Goal: Task Accomplishment & Management: Manage account settings

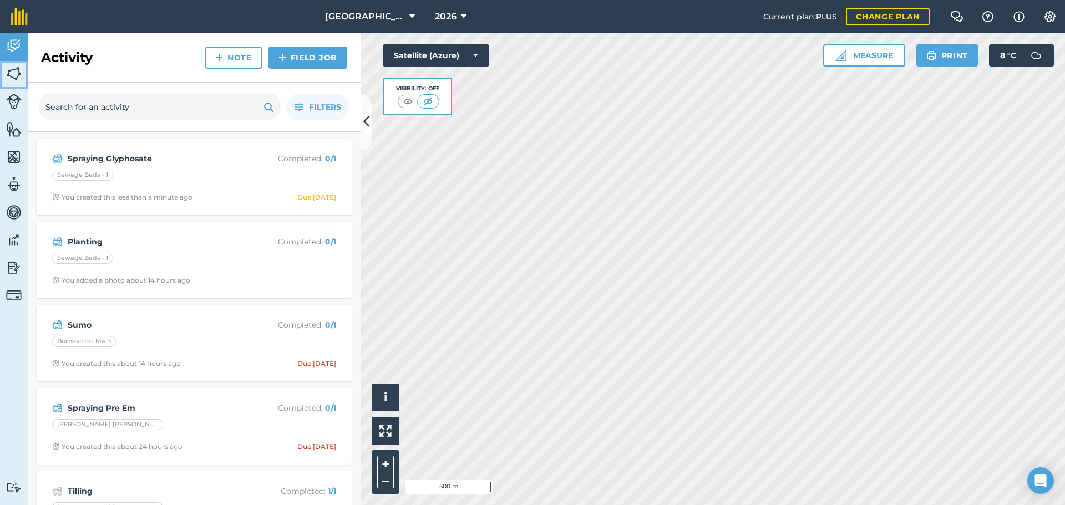
click at [17, 71] on img at bounding box center [14, 73] width 16 height 17
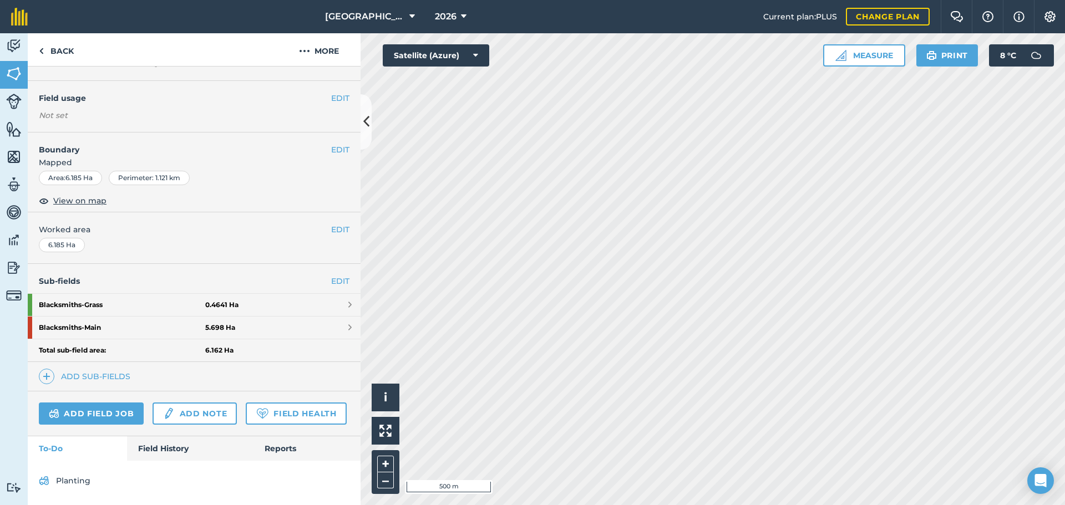
scroll to position [121, 0]
click at [214, 323] on strong "5.698 Ha" at bounding box center [220, 327] width 30 height 9
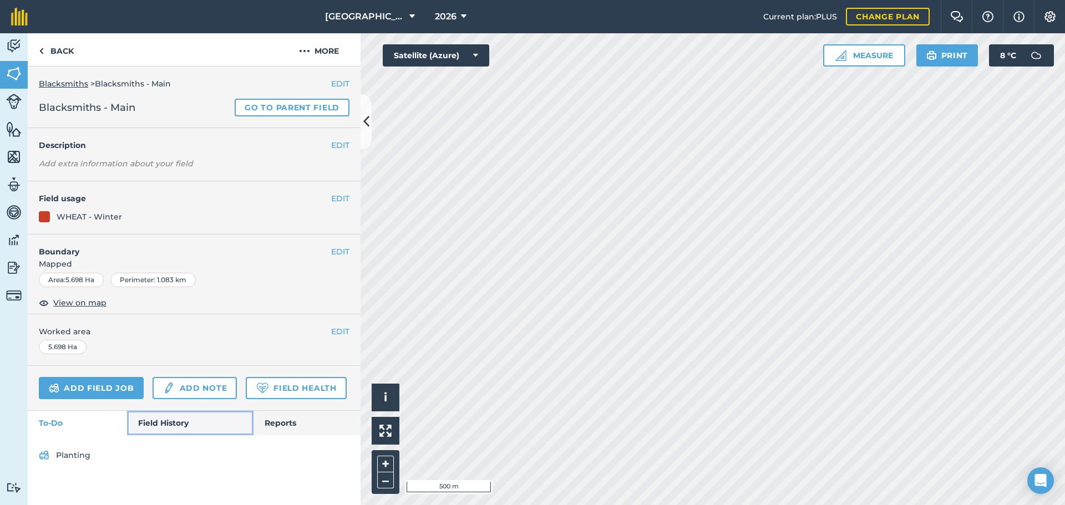
click at [180, 421] on link "Field History" at bounding box center [190, 423] width 126 height 24
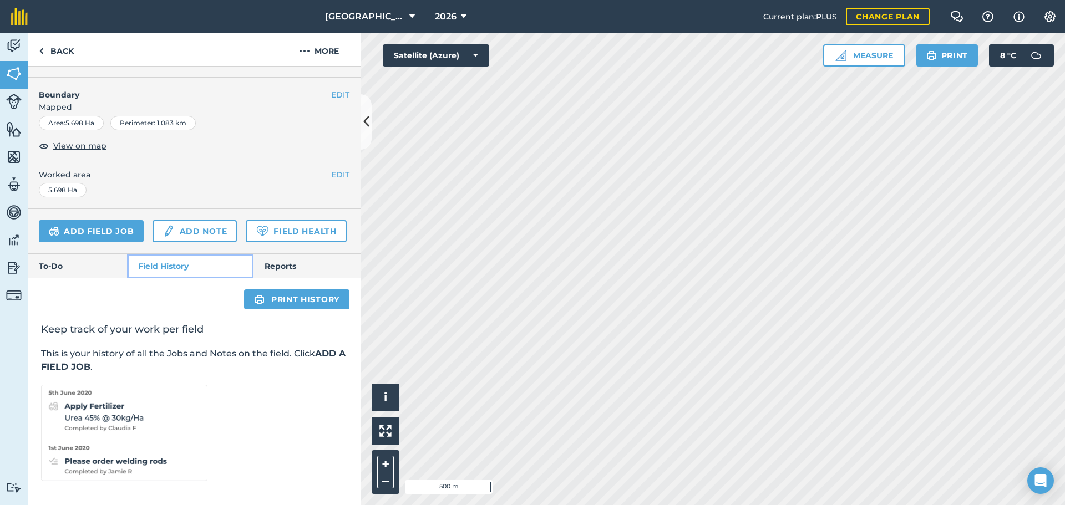
scroll to position [189, 0]
click at [69, 261] on link "To-Do" at bounding box center [77, 266] width 99 height 24
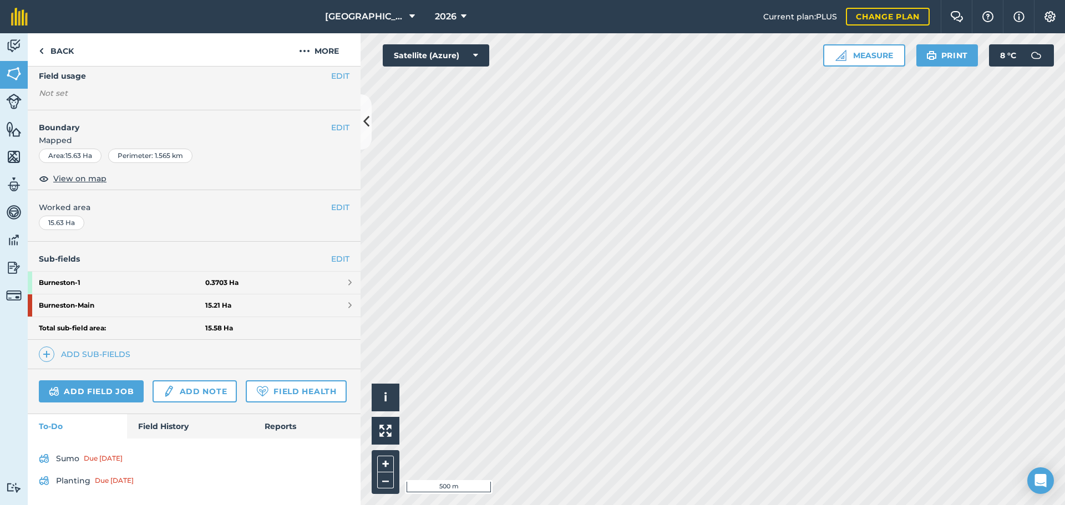
scroll to position [144, 0]
click at [88, 295] on strong "Burneston - Main" at bounding box center [122, 306] width 166 height 22
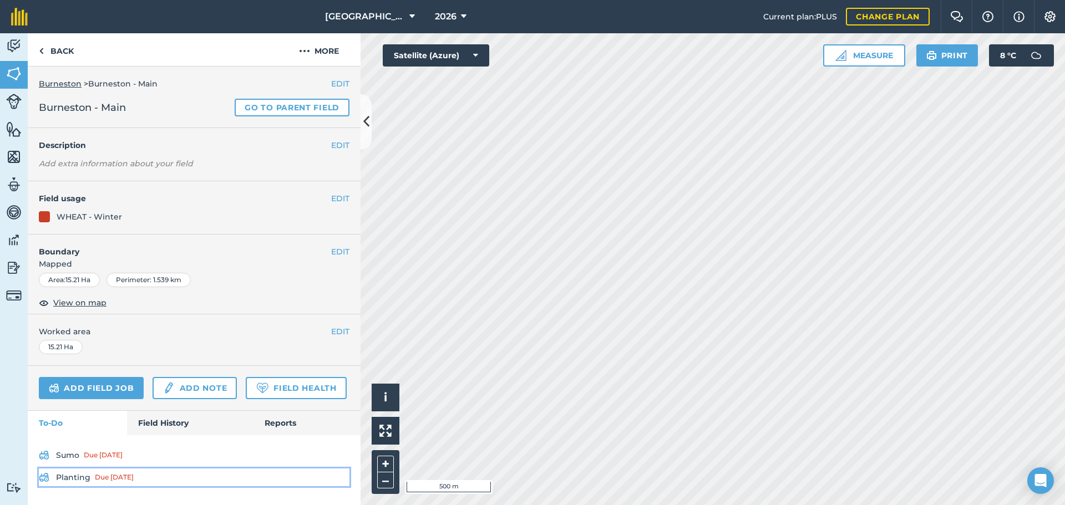
click at [128, 477] on div "Due [DATE]" at bounding box center [114, 477] width 39 height 9
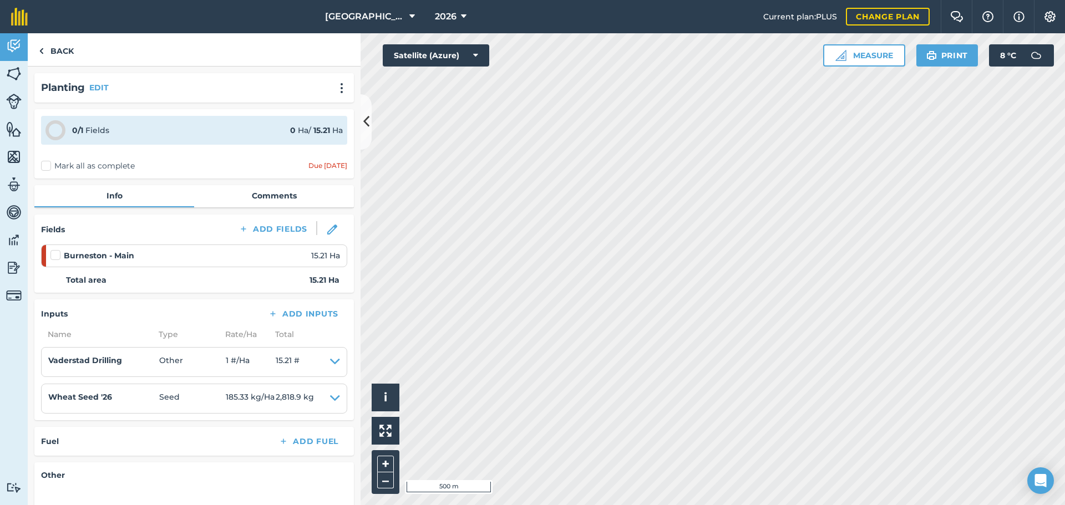
click at [46, 166] on label "Mark all as complete" at bounding box center [88, 166] width 94 height 12
click at [46, 166] on input "Mark all as complete" at bounding box center [44, 163] width 7 height 7
checkbox input "false"
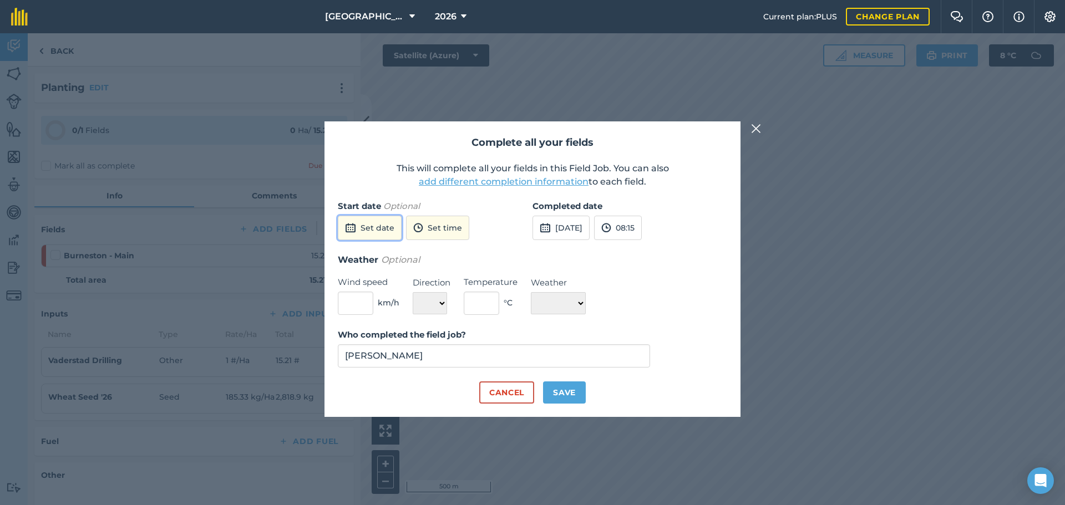
click at [355, 226] on img at bounding box center [350, 227] width 11 height 13
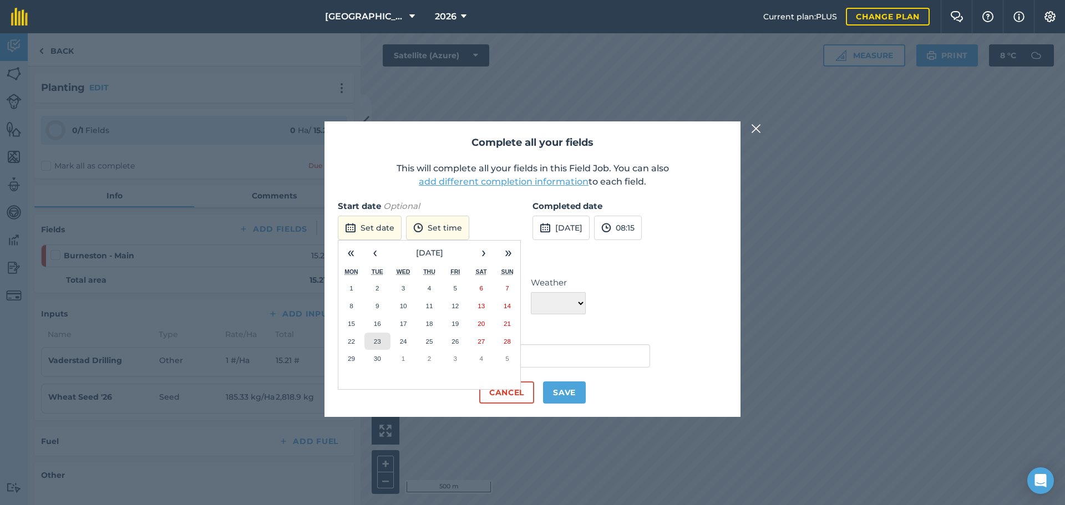
click at [379, 343] on abbr "23" at bounding box center [377, 341] width 7 height 7
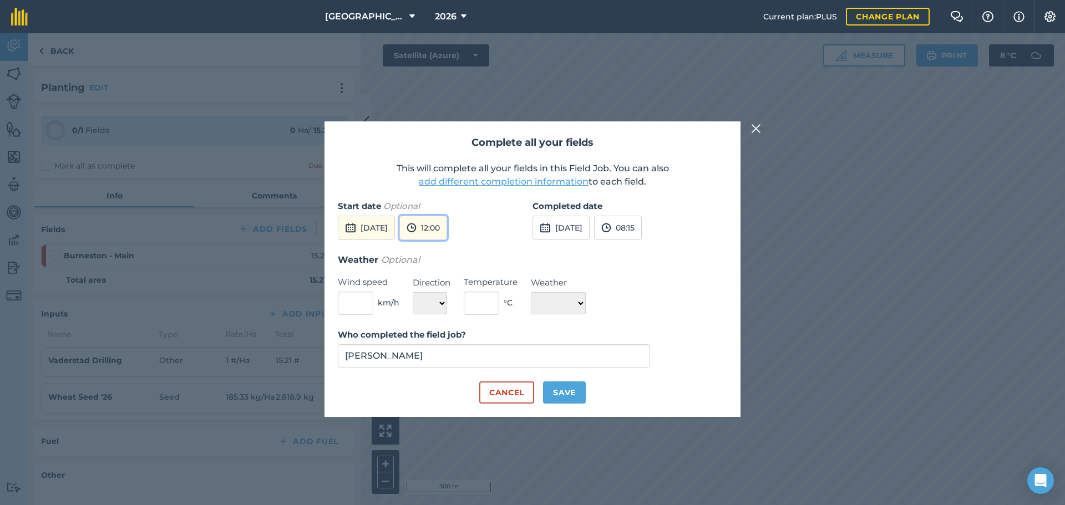
click at [447, 229] on button "12:00" at bounding box center [423, 228] width 48 height 24
click at [452, 264] on button "14:00" at bounding box center [426, 263] width 52 height 18
click at [557, 231] on button "24th Sep 2025" at bounding box center [561, 228] width 57 height 24
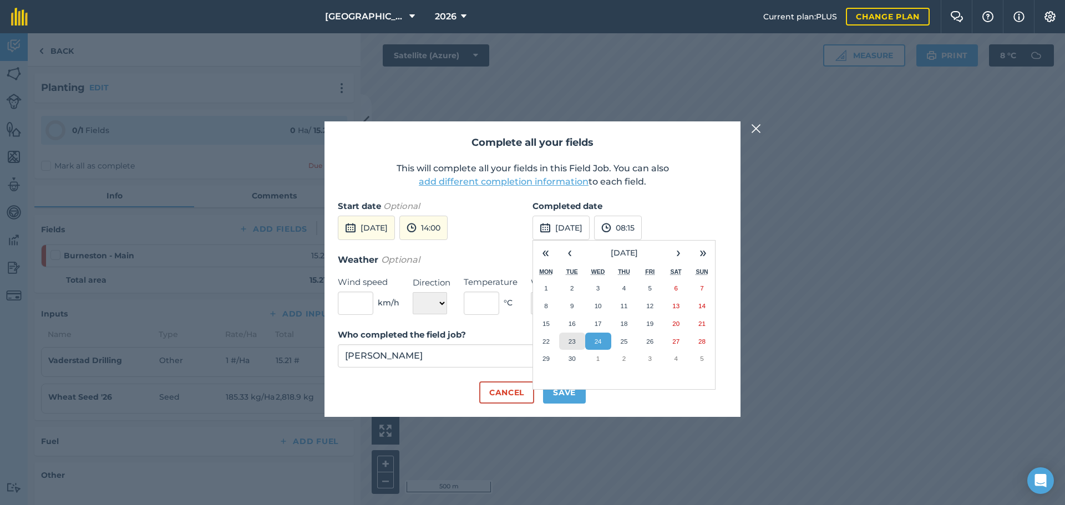
click at [571, 342] on abbr "23" at bounding box center [572, 341] width 7 height 7
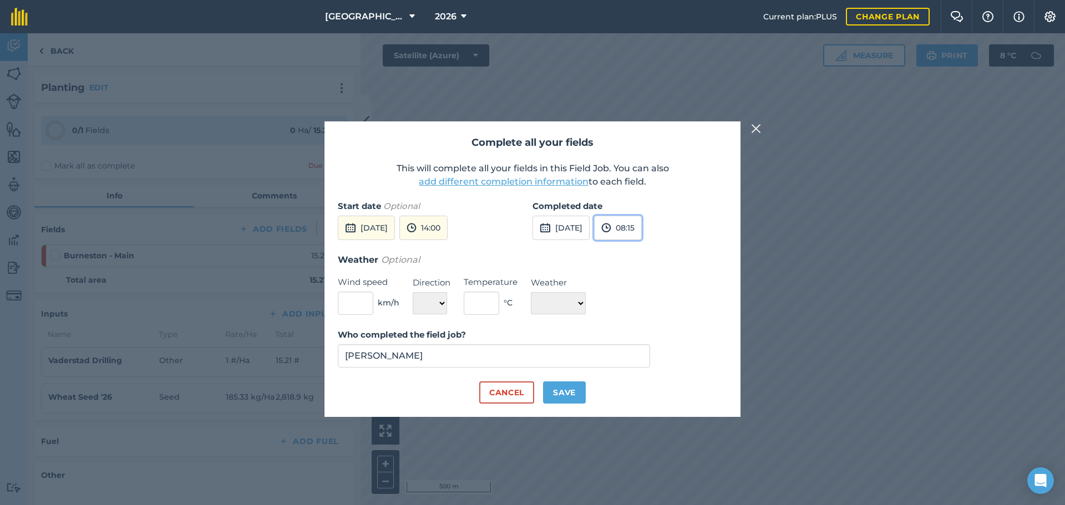
click at [641, 229] on button "08:15" at bounding box center [618, 228] width 48 height 24
click at [645, 325] on button "17:00" at bounding box center [621, 327] width 52 height 18
click at [586, 307] on select "☀️ Sunny 🌧 Rainy ⛅️ Cloudy 🌨 Snow ❄️ Icy" at bounding box center [558, 303] width 55 height 22
select select "Sunny"
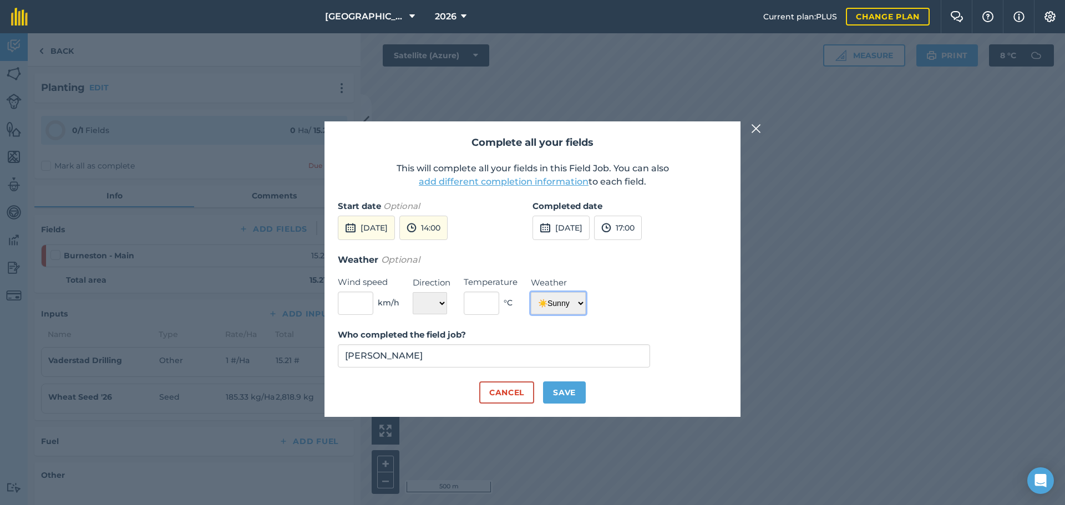
click at [531, 292] on select "☀️ Sunny 🌧 Rainy ⛅️ Cloudy 🌨 Snow ❄️ Icy" at bounding box center [558, 303] width 55 height 22
click at [560, 394] on button "Save" at bounding box center [564, 393] width 43 height 22
checkbox input "true"
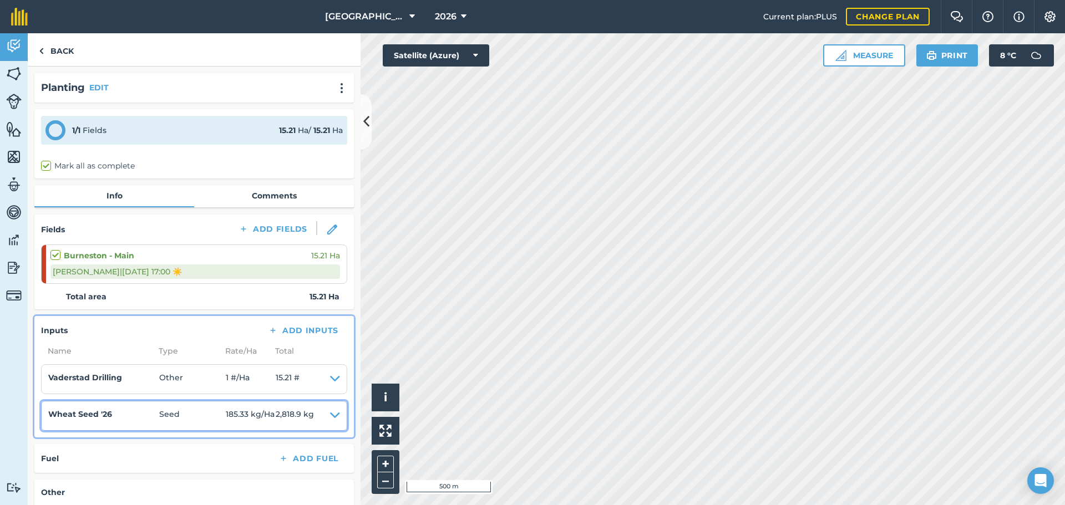
click at [330, 416] on icon at bounding box center [335, 416] width 10 height 16
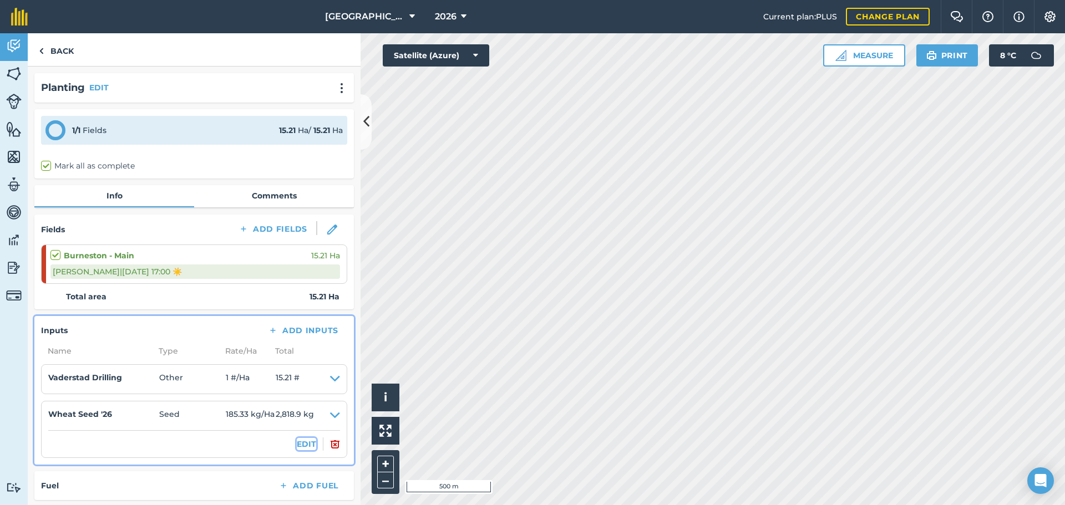
click at [302, 445] on button "EDIT" at bounding box center [306, 444] width 19 height 12
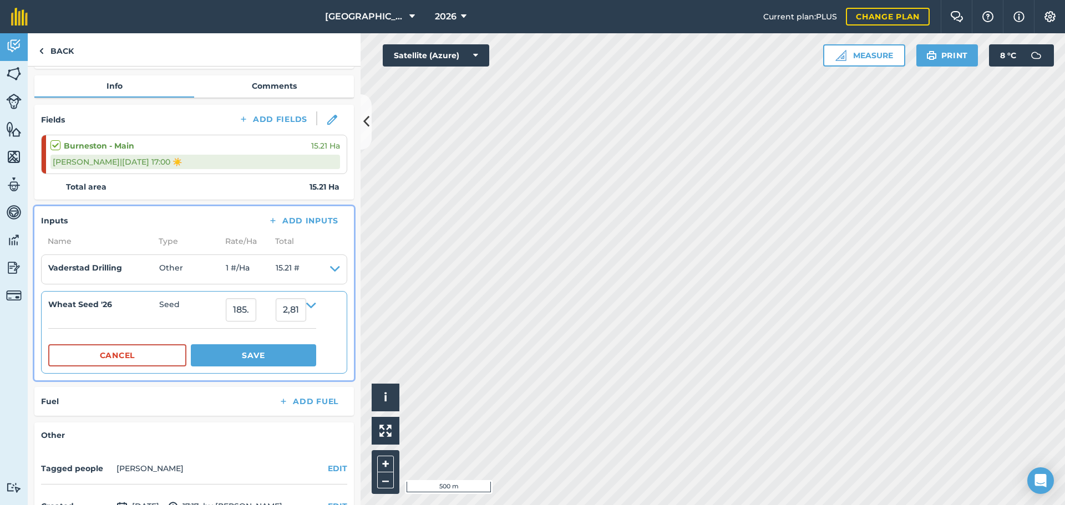
scroll to position [111, 0]
click at [306, 308] on input "2,818.8546984" at bounding box center [291, 308] width 31 height 23
type input "2,85"
type input "18.73767258382643"
type input "285"
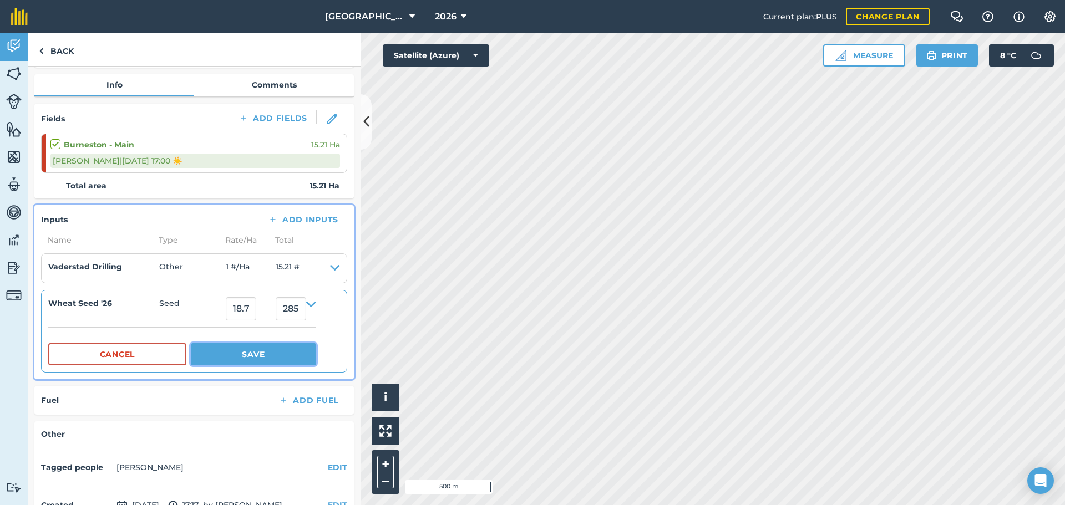
click at [313, 364] on button "Save" at bounding box center [253, 354] width 125 height 22
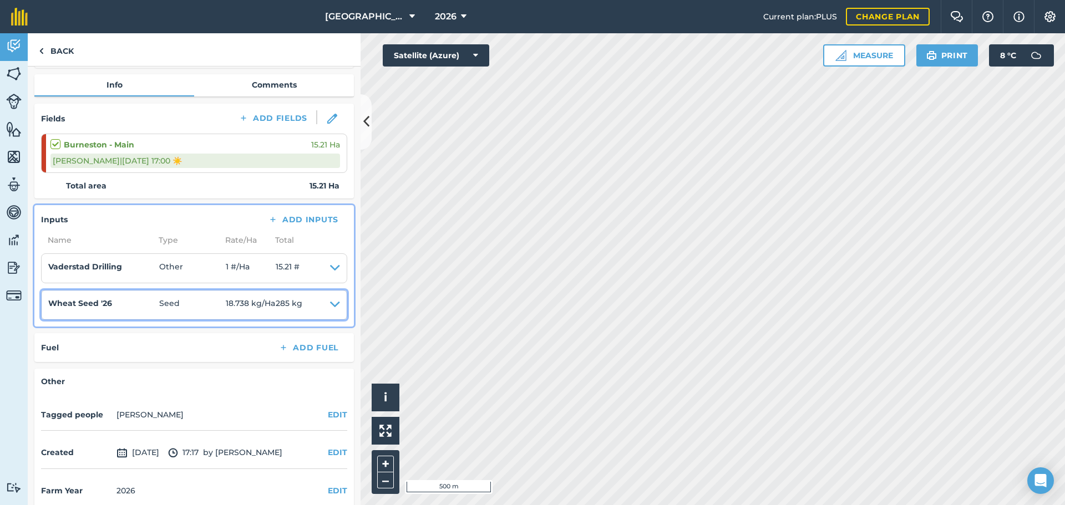
click at [330, 303] on icon at bounding box center [335, 305] width 10 height 16
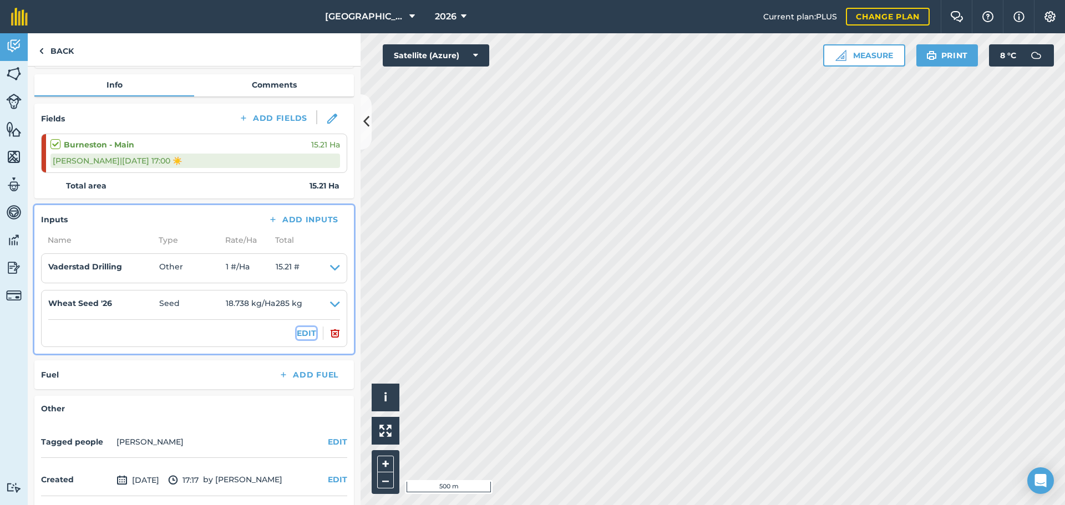
click at [298, 334] on button "EDIT" at bounding box center [306, 333] width 19 height 12
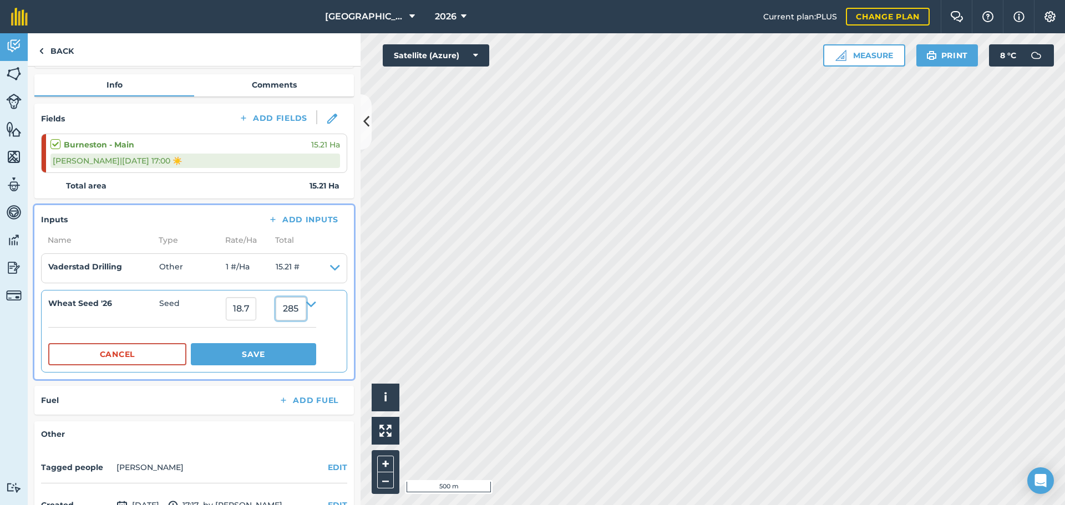
click at [300, 312] on input "285.00000633" at bounding box center [291, 308] width 31 height 23
click at [293, 310] on input "285.000000633" at bounding box center [291, 308] width 31 height 23
type input "2850.000000633"
type input "187.37672587988166"
type input "2,850.000000633"
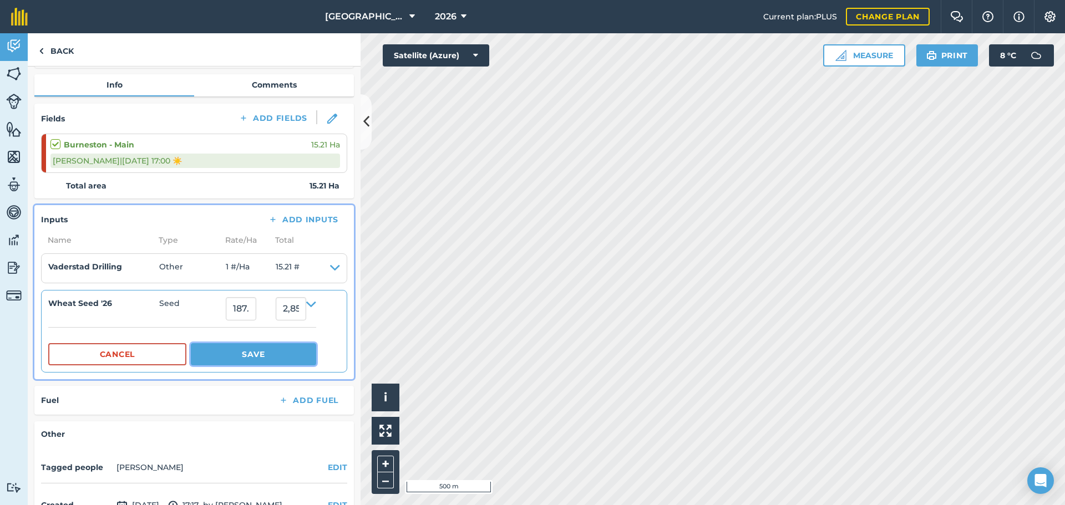
click at [280, 356] on button "Save" at bounding box center [253, 354] width 125 height 22
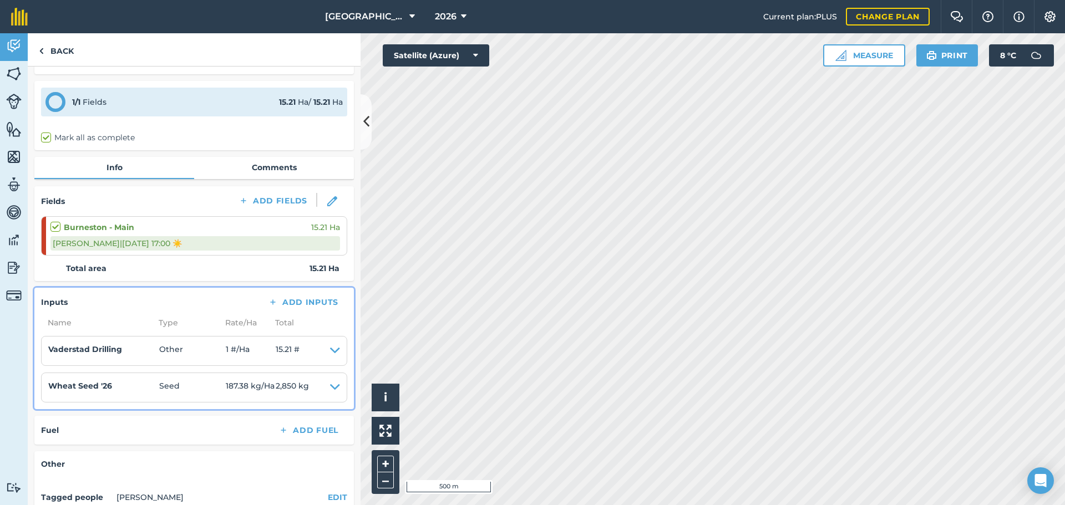
scroll to position [0, 0]
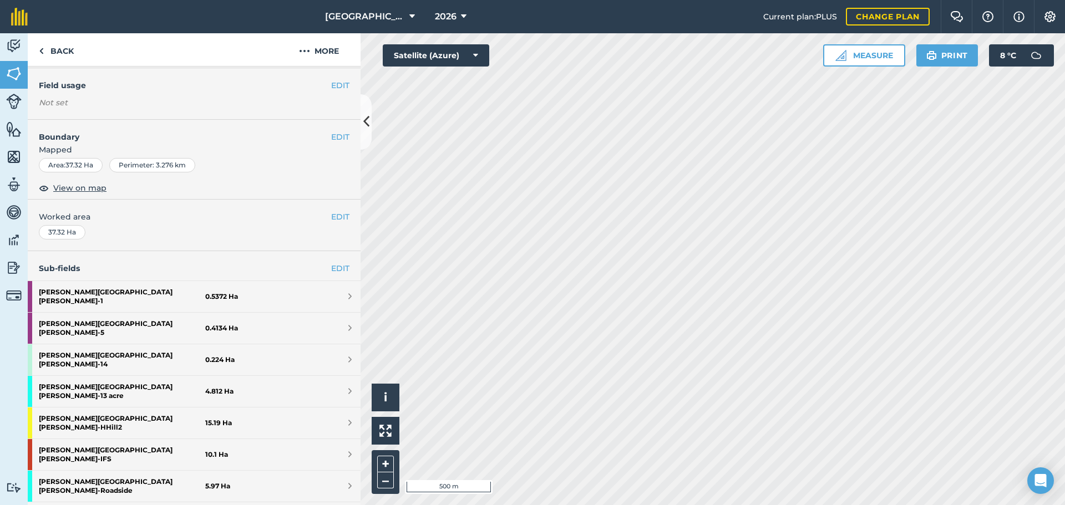
scroll to position [111, 0]
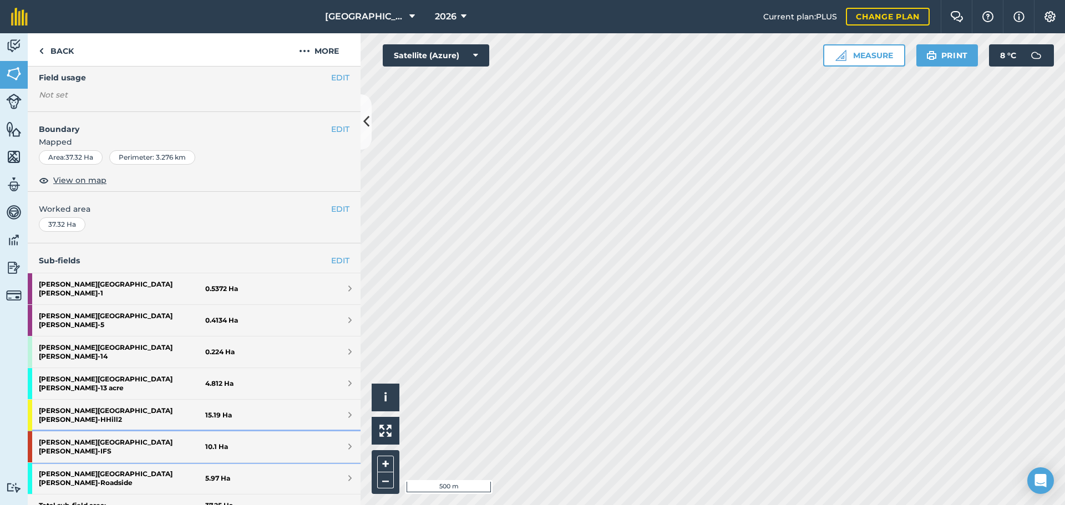
click at [87, 432] on strong "Howe Hill - IFS" at bounding box center [122, 447] width 166 height 31
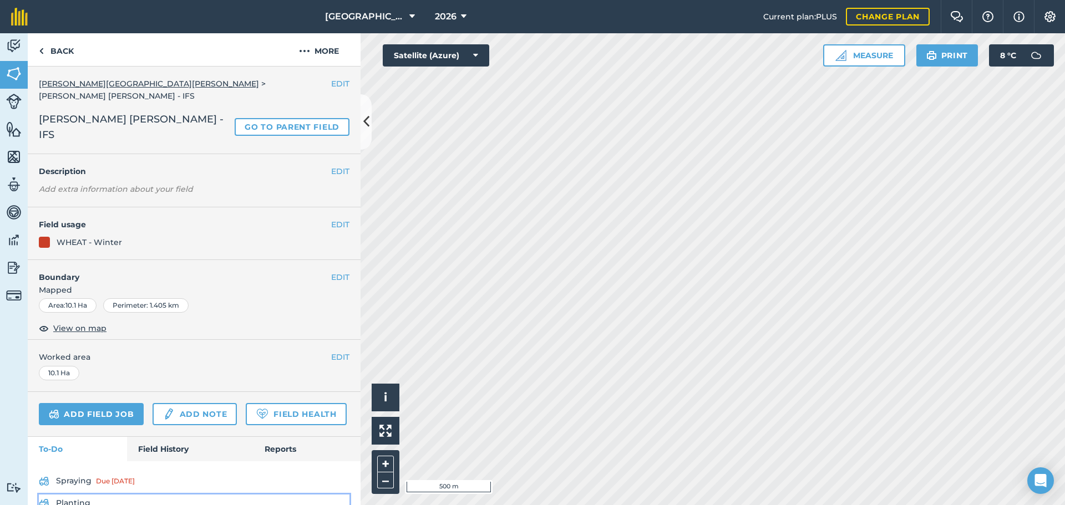
click at [85, 495] on link "Planting" at bounding box center [194, 504] width 311 height 18
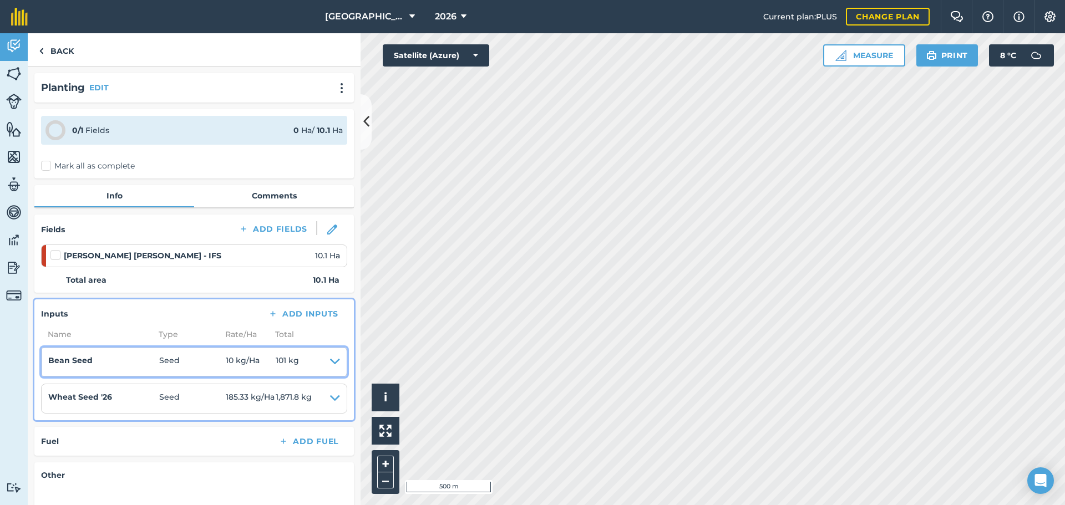
click at [330, 362] on icon at bounding box center [335, 363] width 10 height 16
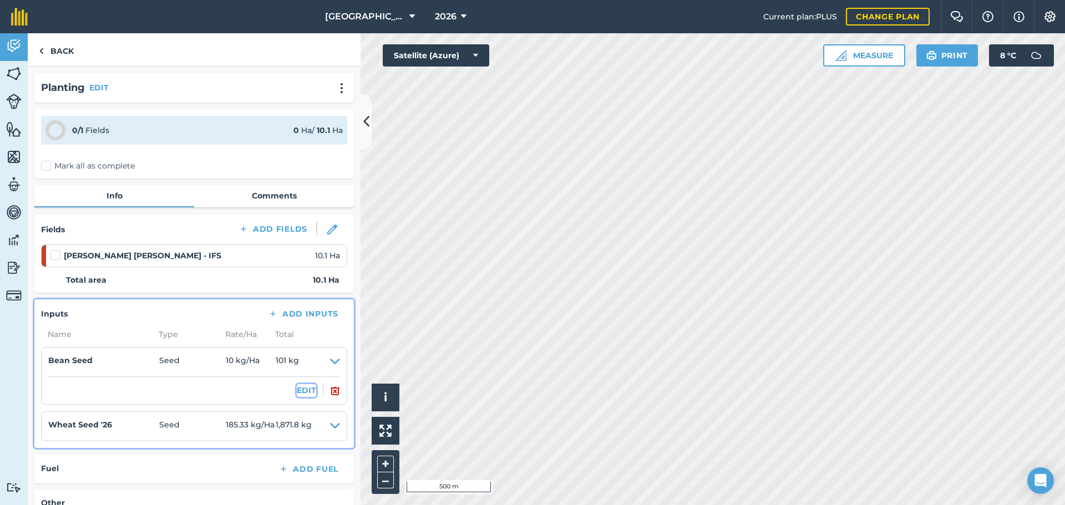
click at [303, 390] on button "EDIT" at bounding box center [306, 390] width 19 height 12
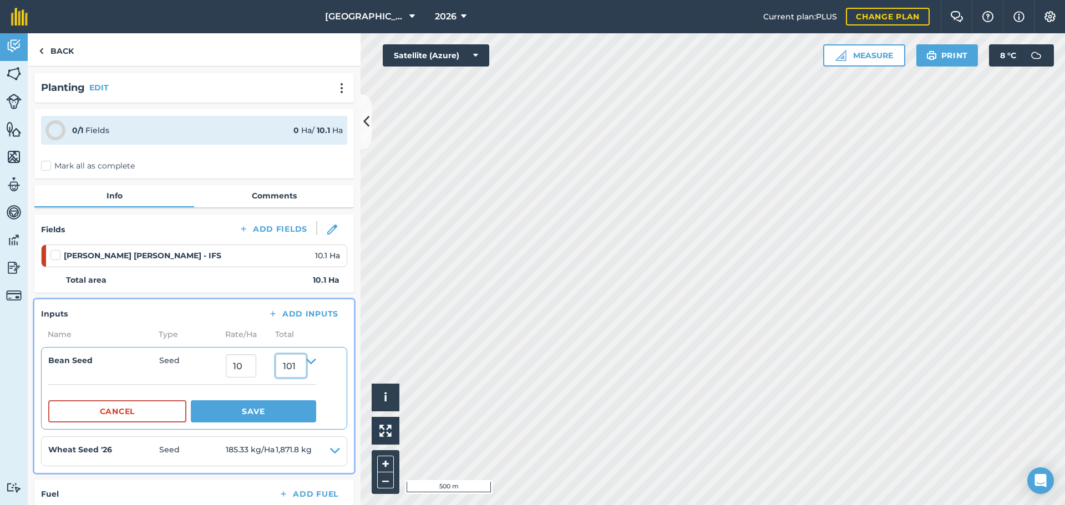
click at [303, 365] on input "101" at bounding box center [291, 366] width 31 height 23
type input "1"
type input "200"
type input "19.801980198019802"
click at [238, 409] on button "Save" at bounding box center [253, 412] width 125 height 22
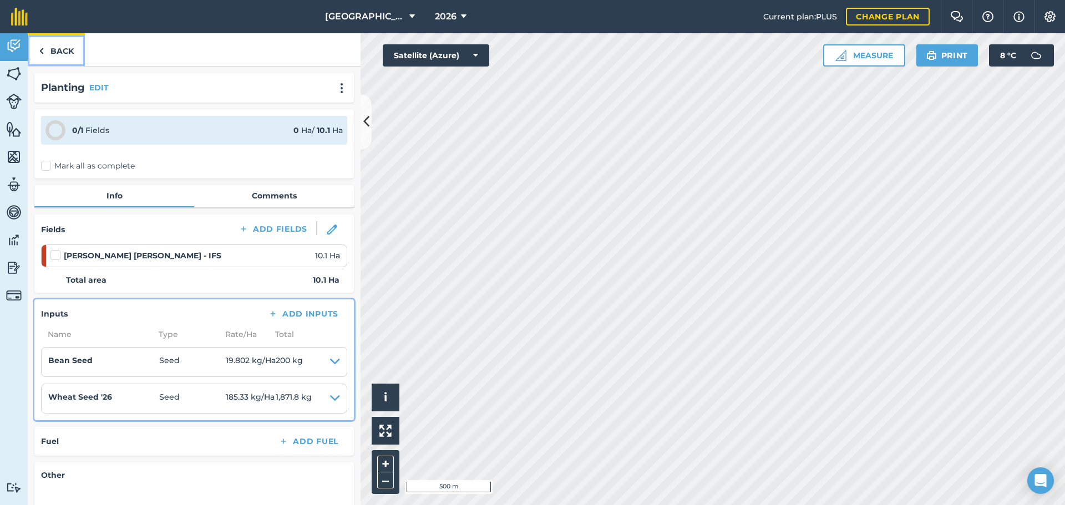
click at [51, 50] on link "Back" at bounding box center [56, 49] width 57 height 33
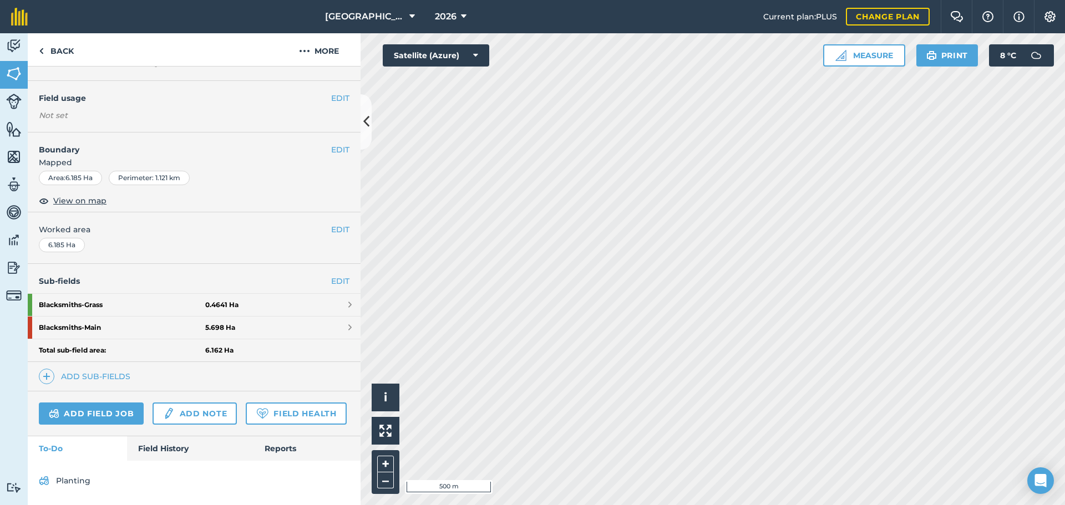
scroll to position [121, 0]
click at [73, 317] on strong "Blacksmiths - Main" at bounding box center [122, 328] width 166 height 22
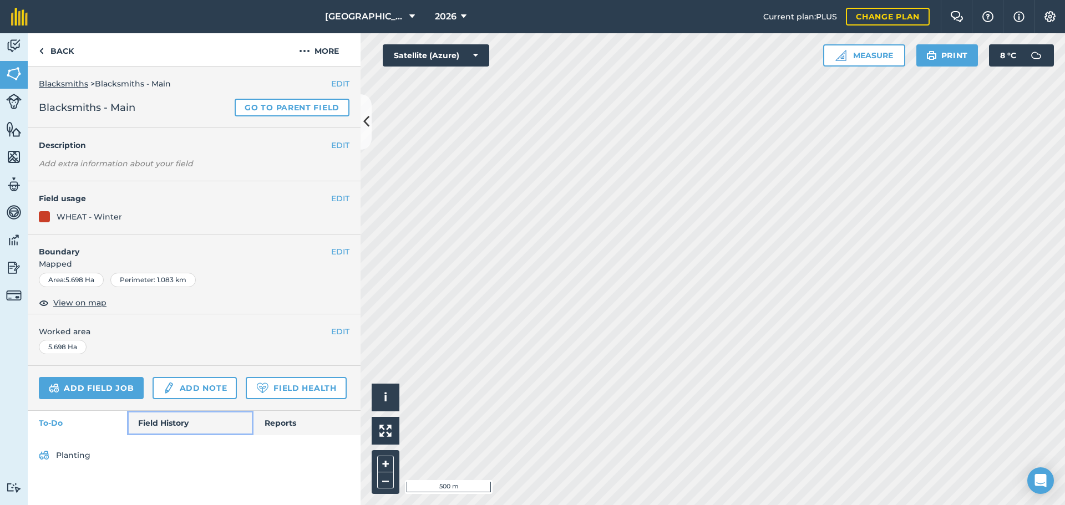
click at [147, 426] on link "Field History" at bounding box center [190, 423] width 126 height 24
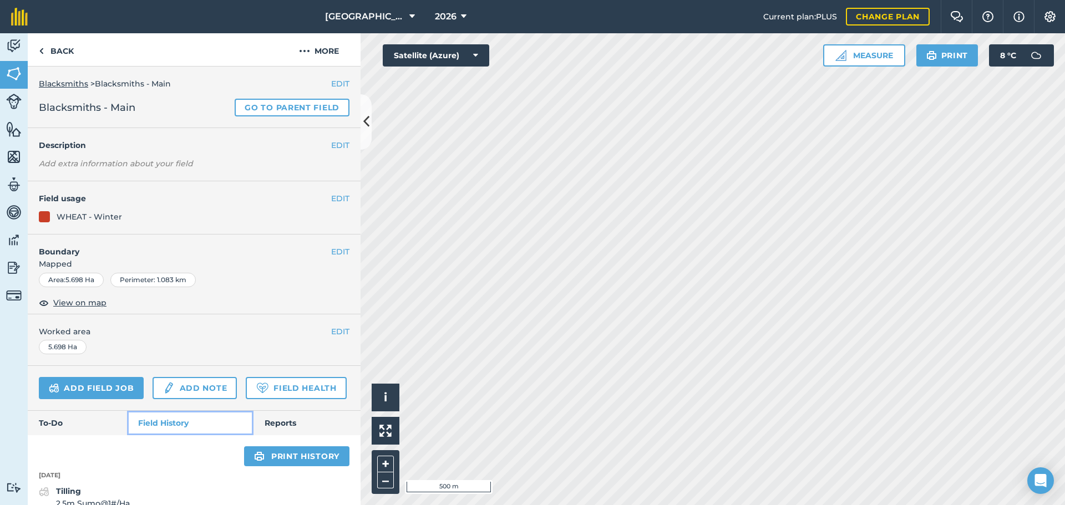
scroll to position [57, 0]
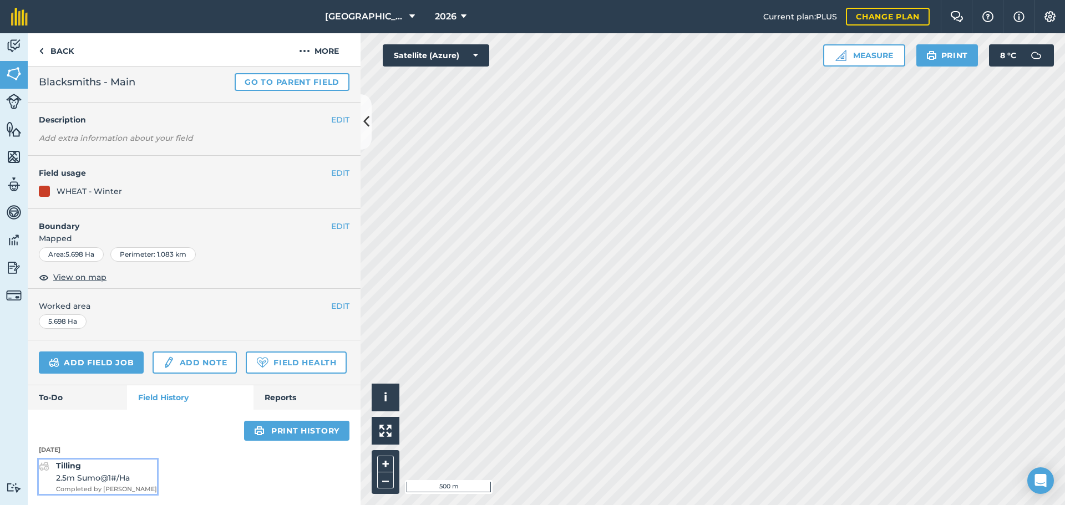
click at [120, 474] on span "2.5m Sumo @ 1 # / Ha" at bounding box center [106, 478] width 101 height 12
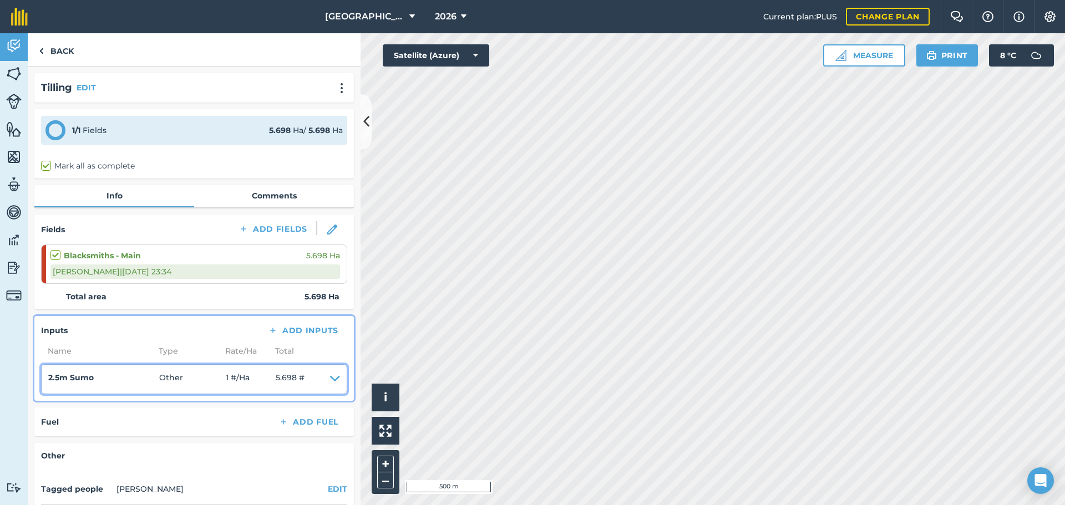
click at [330, 379] on icon at bounding box center [335, 380] width 10 height 16
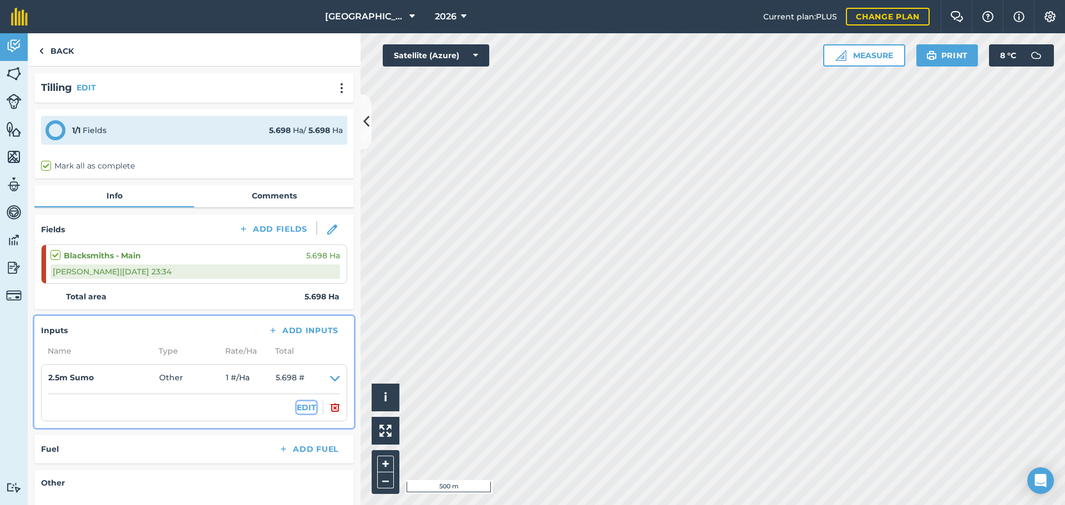
click at [298, 407] on button "EDIT" at bounding box center [306, 408] width 19 height 12
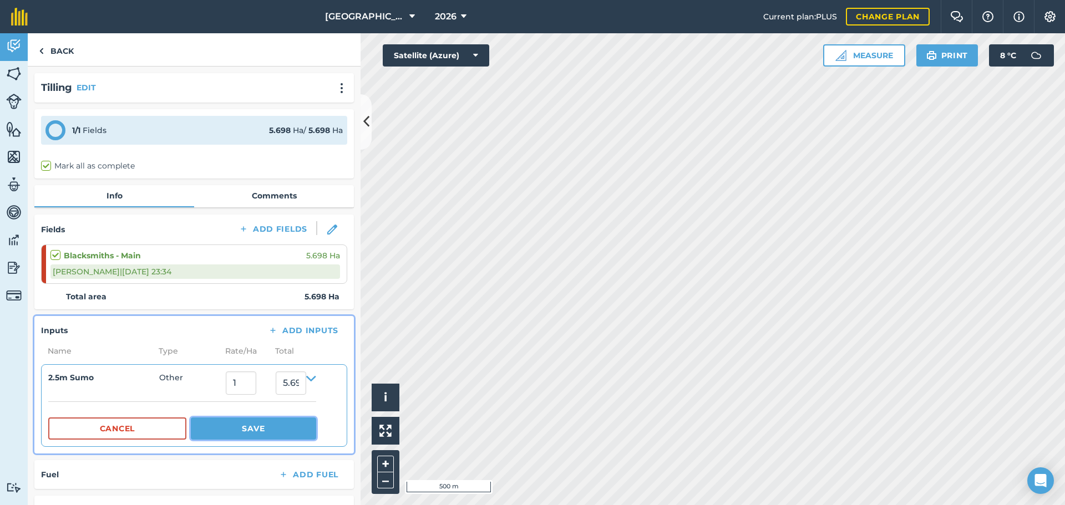
click at [275, 429] on button "Save" at bounding box center [253, 429] width 125 height 22
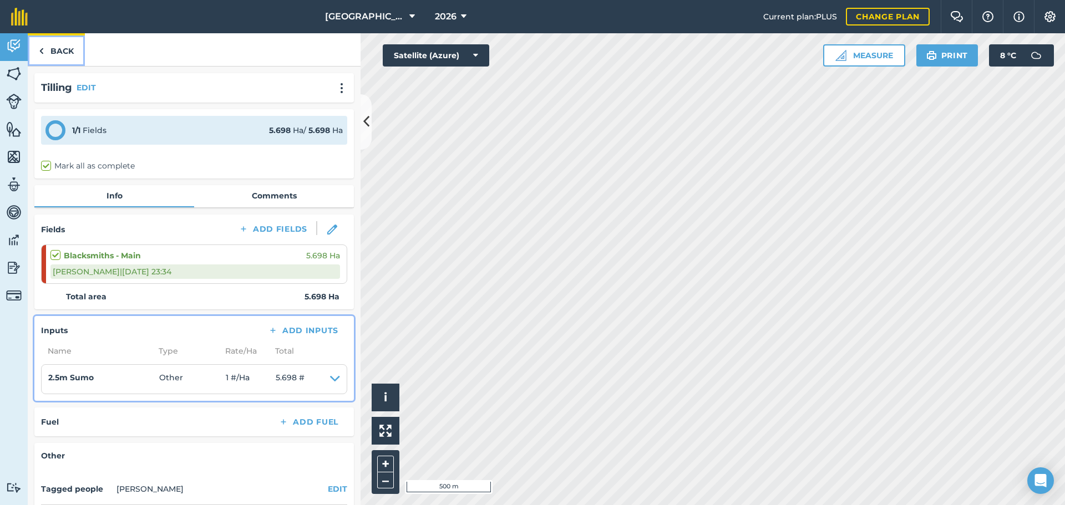
click at [56, 52] on link "Back" at bounding box center [56, 49] width 57 height 33
